Goal: Information Seeking & Learning: Learn about a topic

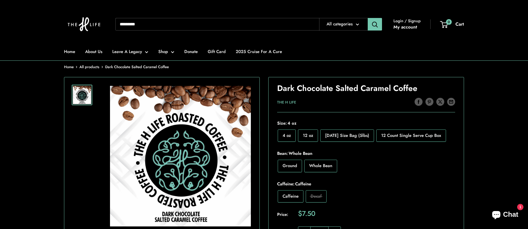
scroll to position [82, 0]
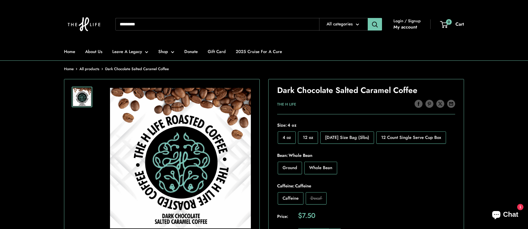
click at [287, 168] on span "Ground" at bounding box center [289, 168] width 15 height 6
click at [309, 136] on span "12 oz" at bounding box center [308, 137] width 10 height 6
click at [342, 137] on span "[DATE] Size Bag (5lbs)" at bounding box center [347, 137] width 44 height 6
click at [303, 138] on span "12 oz" at bounding box center [308, 137] width 10 height 6
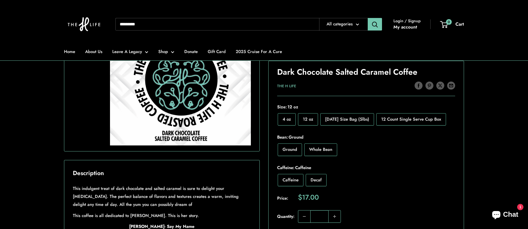
scroll to position [157, 0]
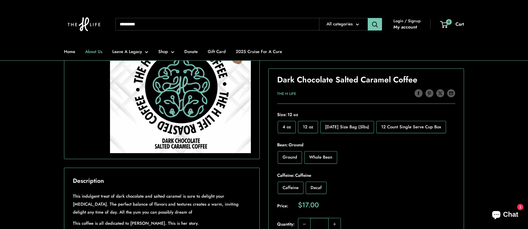
click at [93, 53] on link "About Us" at bounding box center [93, 52] width 17 height 8
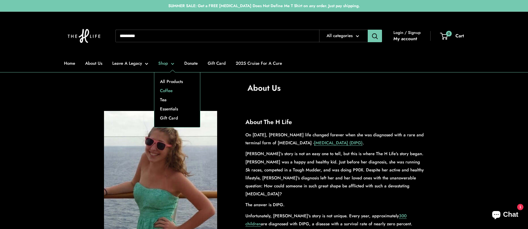
click at [165, 90] on link "Coffee" at bounding box center [177, 90] width 46 height 9
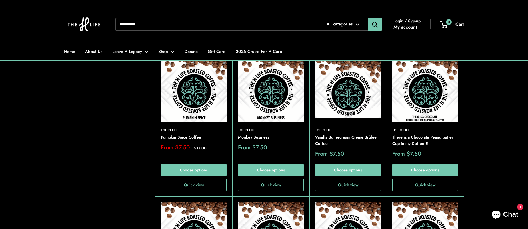
scroll to position [1010, 0]
